Goal: Unclear

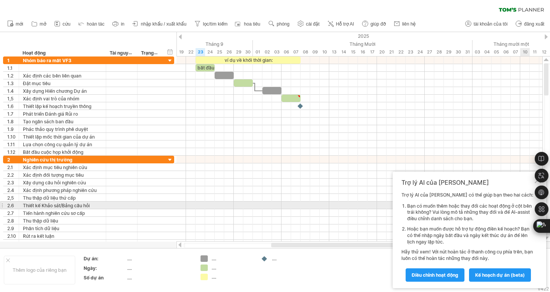
drag, startPoint x: 531, startPoint y: 183, endPoint x: 494, endPoint y: 208, distance: 44.8
click at [494, 208] on div "Trợ lý AI của [PERSON_NAME] lý AI của [PERSON_NAME] có ​​thể giúp bạn theo hai …" at bounding box center [470, 230] width 154 height 116
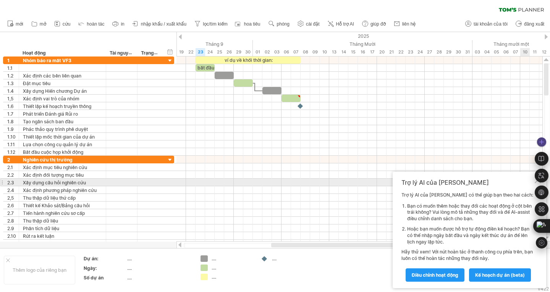
click at [538, 183] on div "Tóm tắt trang này (Ctrl+Shift+2) Bật dịch trang web" at bounding box center [542, 192] width 14 height 115
click at [537, 183] on div "Tóm tắt trang này (Ctrl+Shift+2) Bật dịch trang web" at bounding box center [542, 192] width 14 height 115
click at [536, 182] on div at bounding box center [542, 176] width 14 height 14
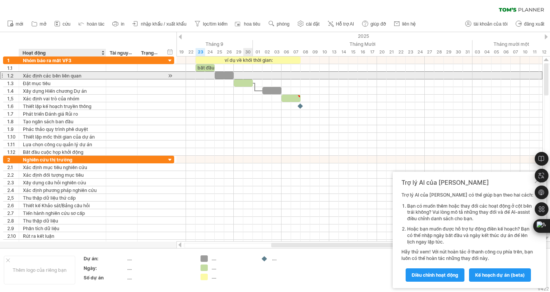
click at [63, 77] on font "Xác định các bên liên quan" at bounding box center [52, 76] width 58 height 6
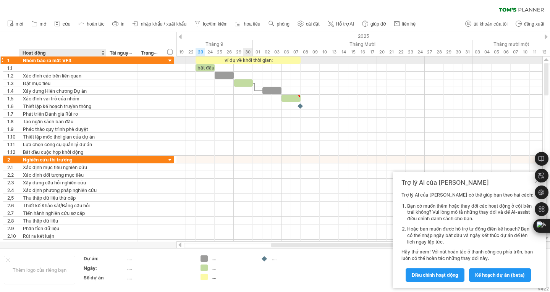
click at [42, 58] on font "Nhóm báo ra mắt VF3" at bounding box center [47, 61] width 49 height 6
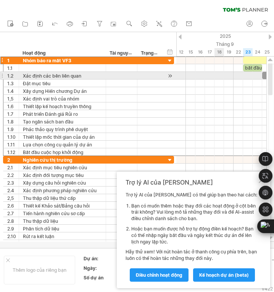
click at [222, 78] on div at bounding box center [221, 76] width 90 height 8
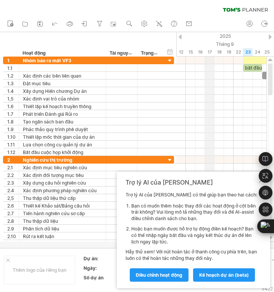
click at [205, 51] on div "17" at bounding box center [210, 52] width 10 height 8
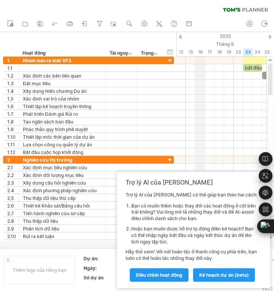
click at [196, 51] on div "16" at bounding box center [201, 52] width 10 height 8
click at [202, 50] on font "16" at bounding box center [200, 51] width 5 height 5
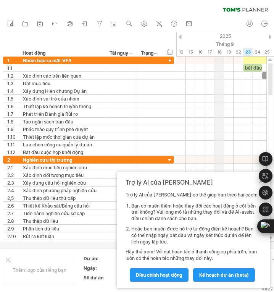
click at [218, 50] on font "18" at bounding box center [219, 51] width 5 height 5
